Goal: Transaction & Acquisition: Book appointment/travel/reservation

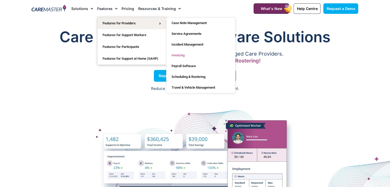
click at [179, 57] on link "Invoicing" at bounding box center [201, 55] width 69 height 11
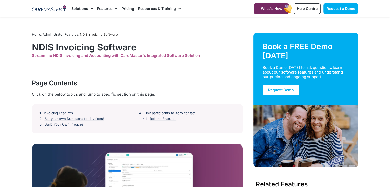
click at [163, 80] on div "Page Contents" at bounding box center [137, 83] width 211 height 9
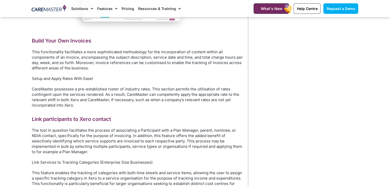
scroll to position [647, 0]
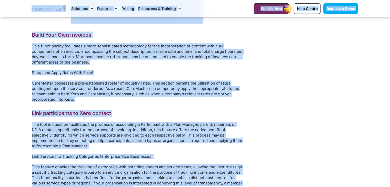
copy body "Skip to content Request a Demo Solutions AI Roster Optimiser NDIS Software for …"
click at [187, 74] on p "Setup and Apply Rates With Ease!" at bounding box center [137, 72] width 211 height 5
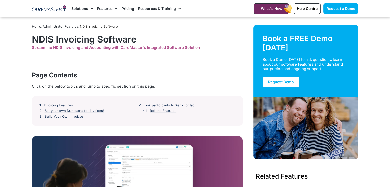
scroll to position [0, 0]
